Goal: Register for event/course: Sign up to attend an event or enroll in a course

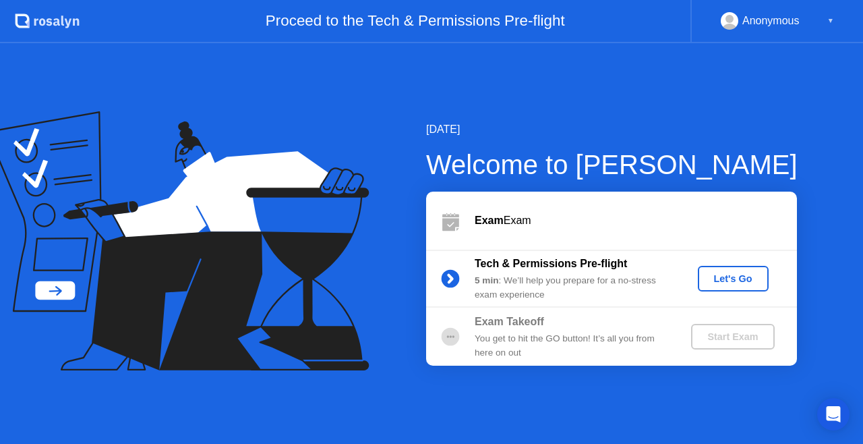
click at [745, 279] on div "Let's Go" at bounding box center [734, 278] width 60 height 11
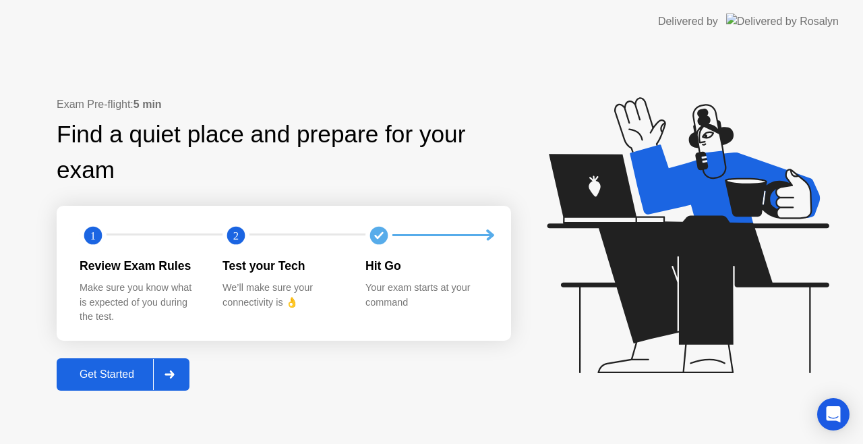
click at [120, 369] on div "Get Started" at bounding box center [107, 374] width 92 height 12
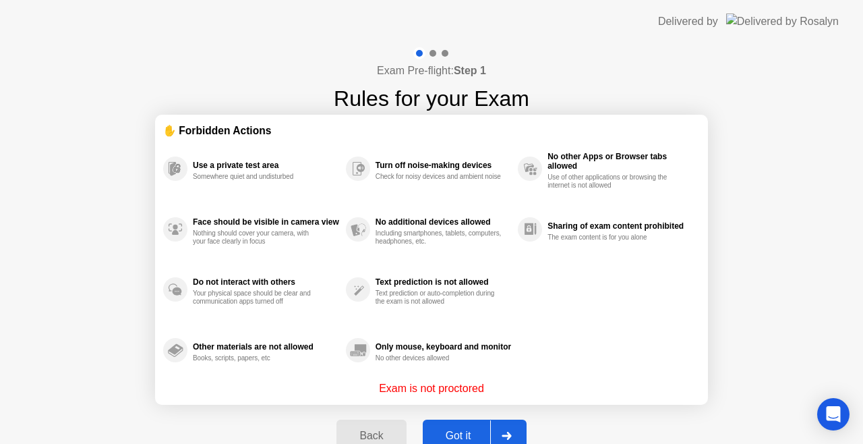
click at [463, 430] on div "Got it" at bounding box center [458, 436] width 63 height 12
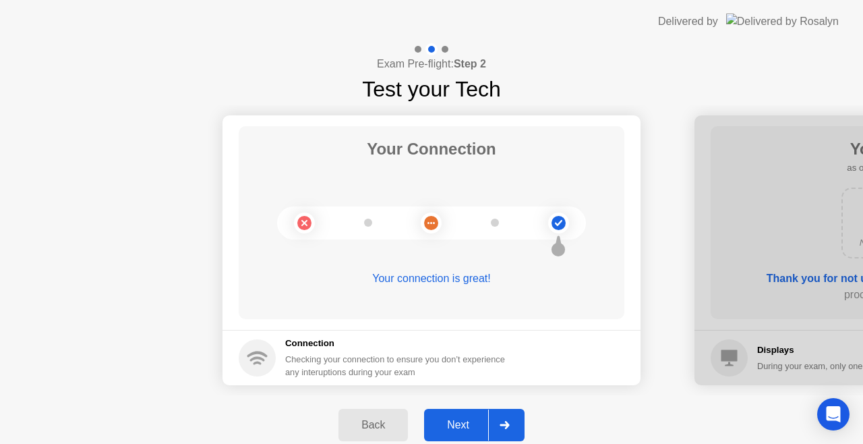
click at [462, 430] on div "Next" at bounding box center [458, 425] width 60 height 12
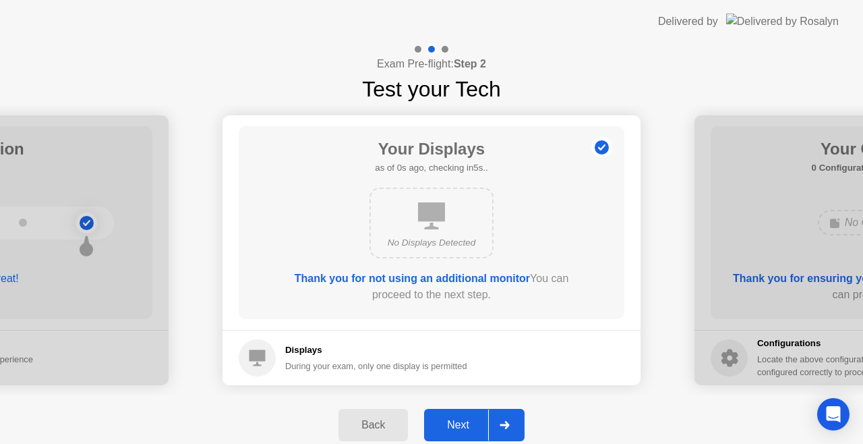
click at [462, 430] on div "Next" at bounding box center [458, 425] width 60 height 12
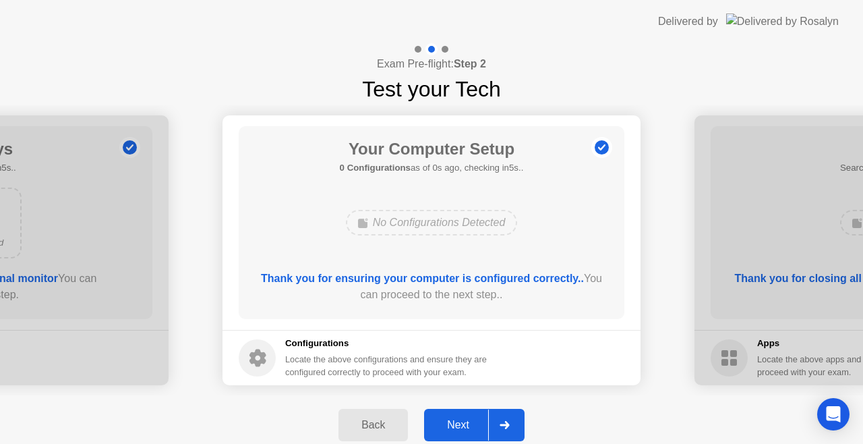
click at [462, 430] on div "Next" at bounding box center [458, 425] width 60 height 12
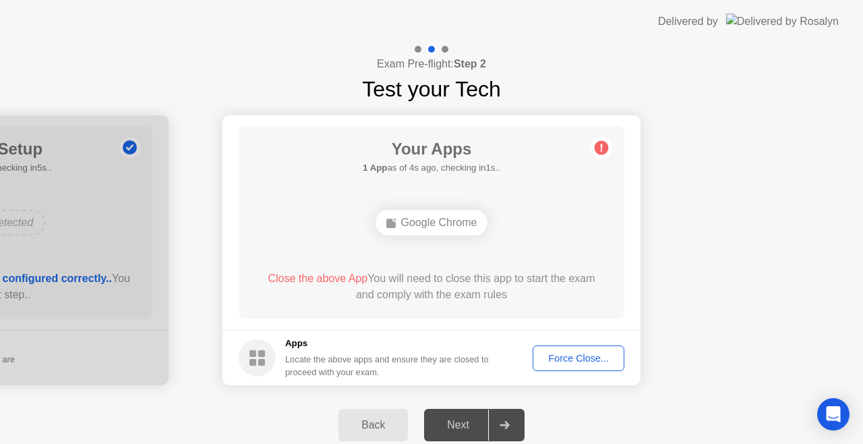
click at [583, 355] on div "Force Close..." at bounding box center [579, 358] width 82 height 11
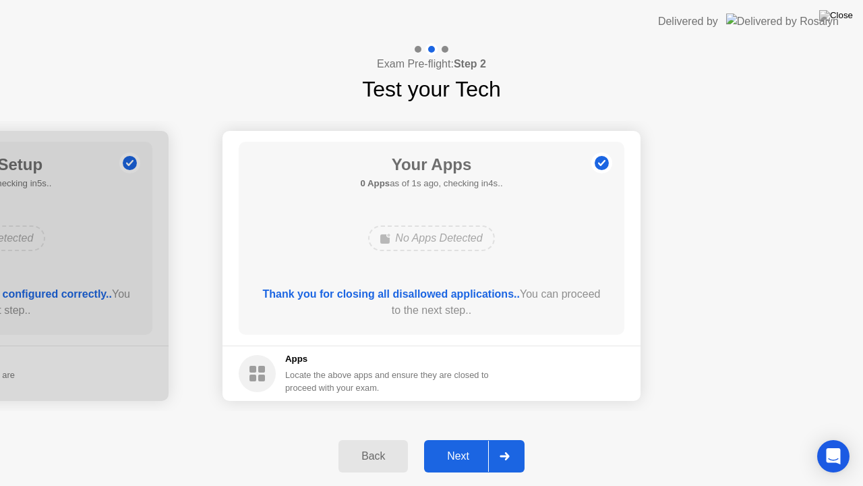
click at [472, 443] on button "Next" at bounding box center [474, 456] width 101 height 32
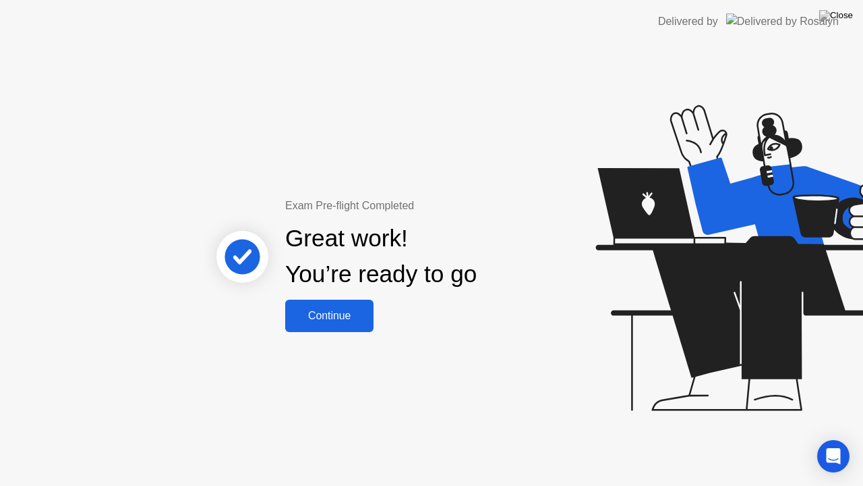
click at [351, 312] on div "Continue" at bounding box center [329, 316] width 80 height 12
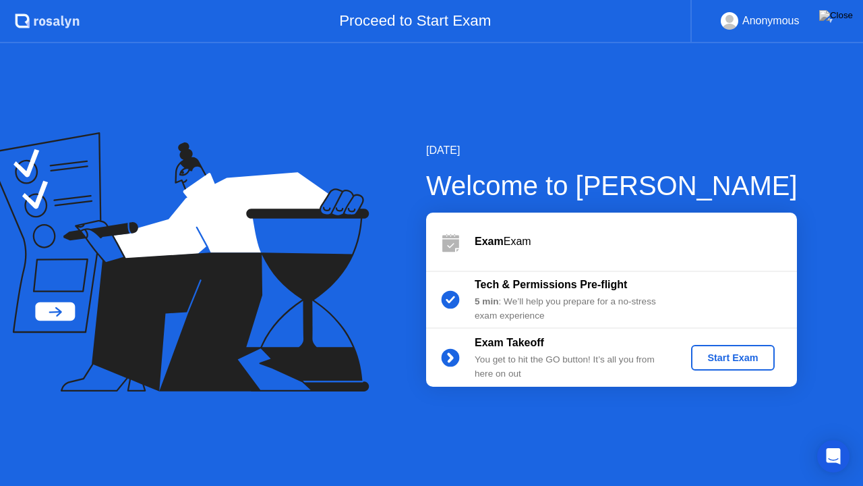
click at [720, 360] on div "Start Exam" at bounding box center [733, 357] width 72 height 11
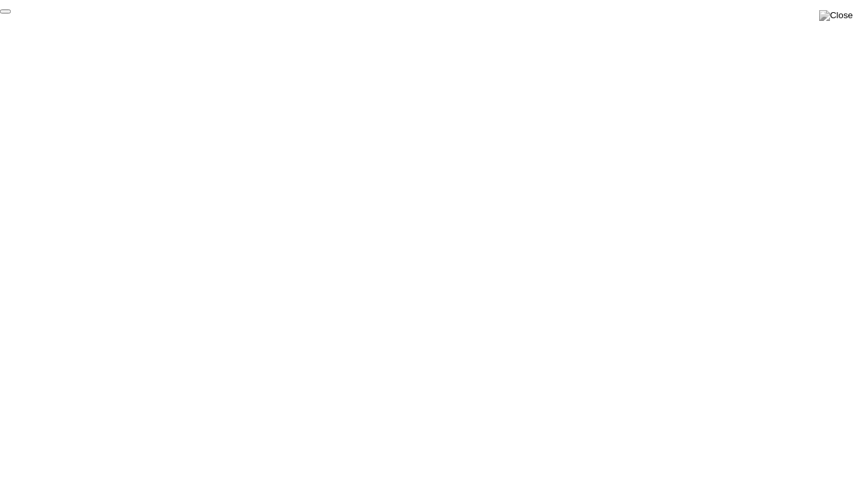
click div "End Proctoring Session"
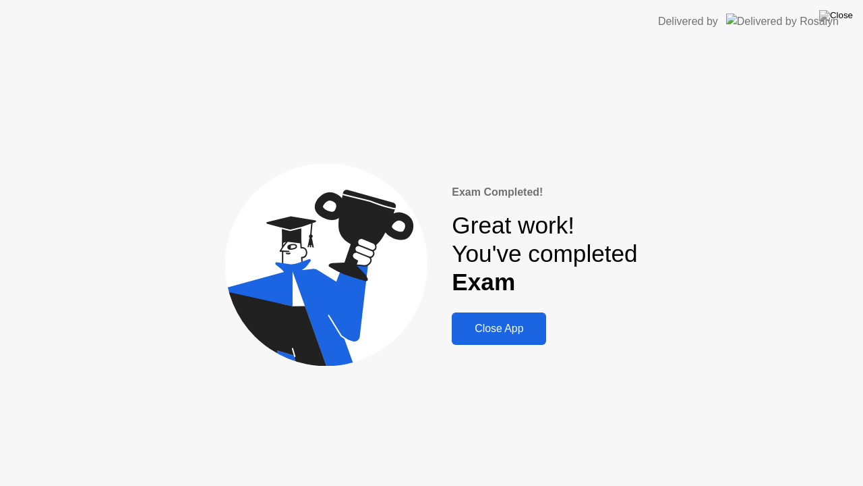
click at [502, 328] on div "Close App" at bounding box center [499, 328] width 86 height 12
